Goal: Find specific page/section: Find specific page/section

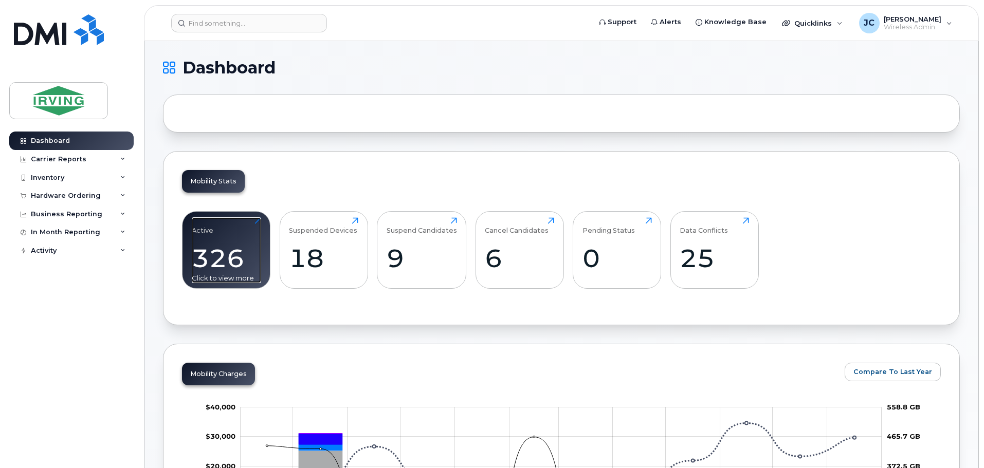
click at [237, 249] on div "326" at bounding box center [226, 258] width 69 height 30
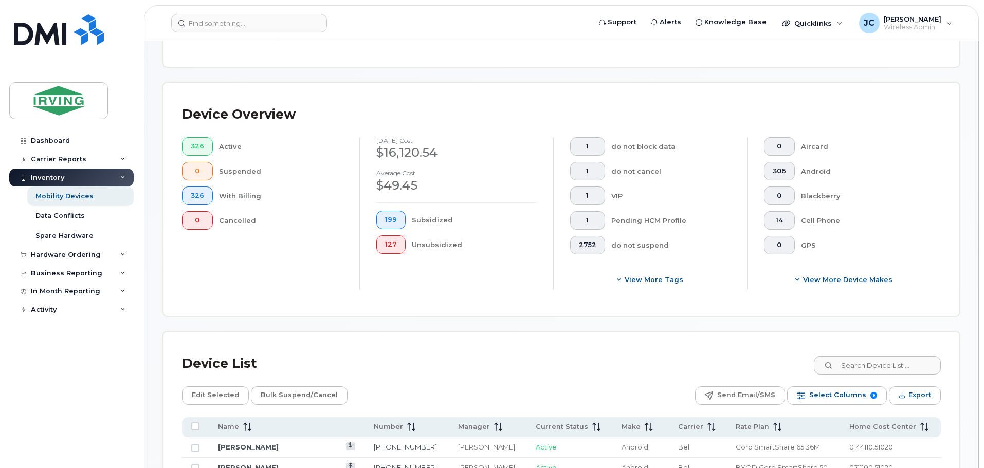
scroll to position [257, 0]
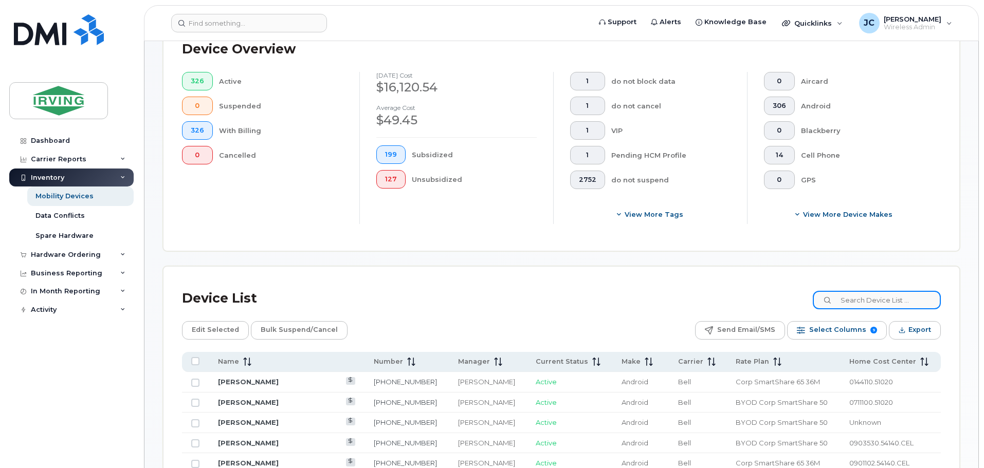
click at [857, 300] on input at bounding box center [877, 300] width 128 height 19
paste input "506-850-0514"
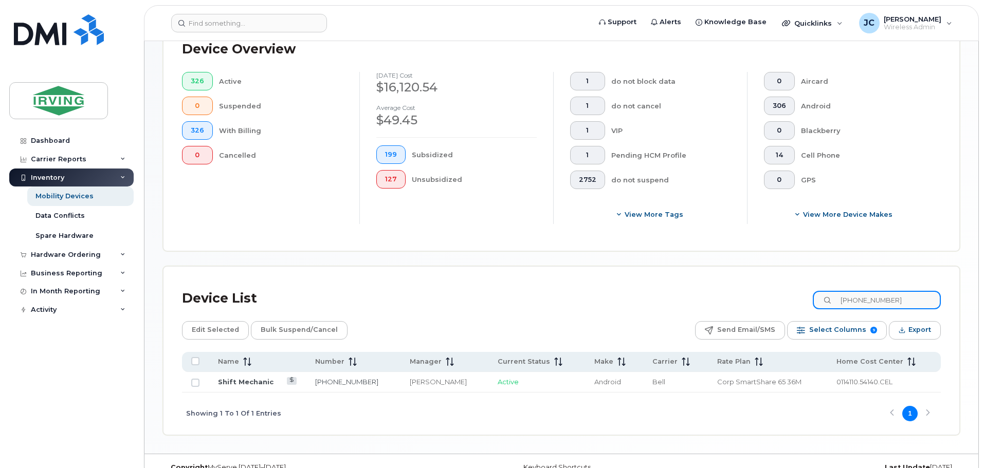
type input "506-850-0514"
click at [242, 381] on link "Shift Mechanic" at bounding box center [246, 382] width 56 height 8
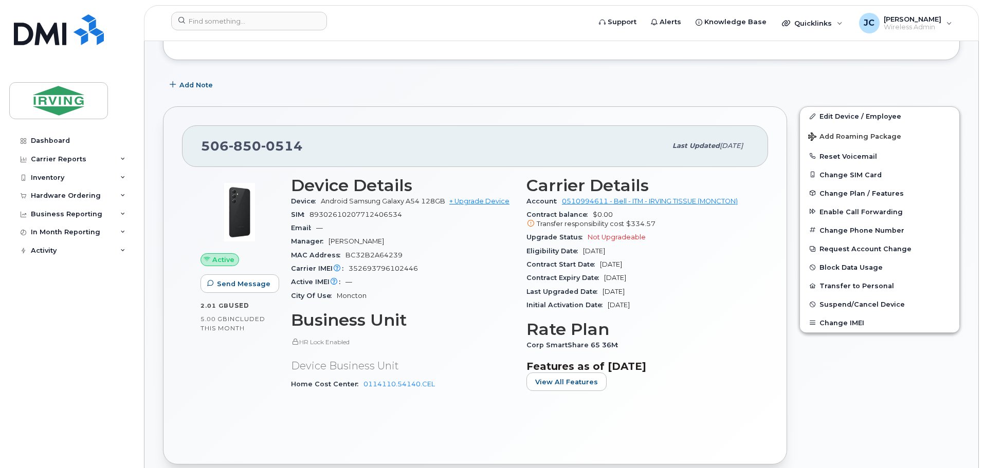
scroll to position [154, 0]
